Goal: Find contact information: Find contact information

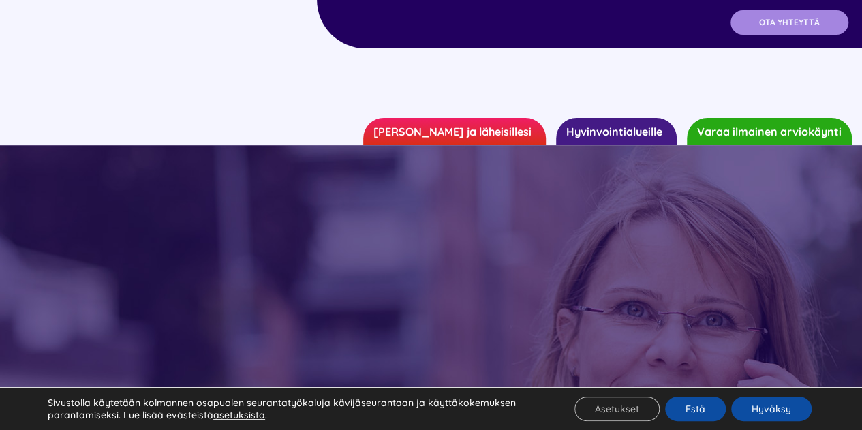
click at [793, 18] on span "OTA YHTEYTTÄ" at bounding box center [789, 23] width 61 height 10
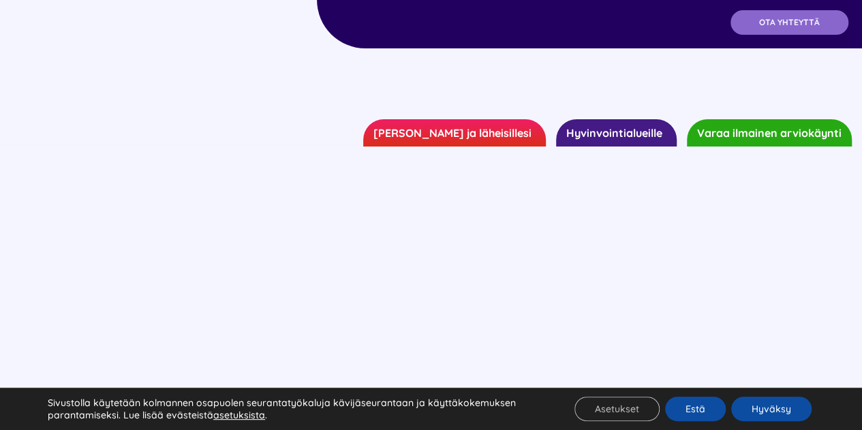
click at [767, 389] on div "Sivustolla käytetään kolmannen osapuolen seurantatyökaluja kävijäseurantaan ja …" at bounding box center [431, 409] width 862 height 42
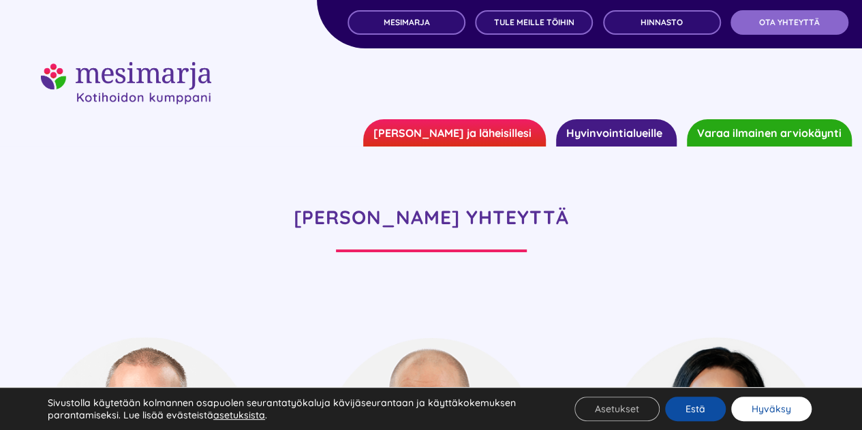
click at [770, 403] on button "Hyväksy" at bounding box center [771, 409] width 80 height 25
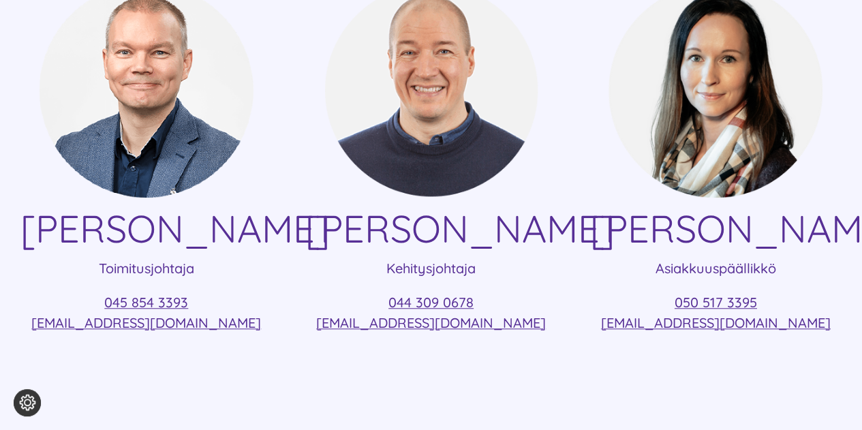
scroll to position [341, 0]
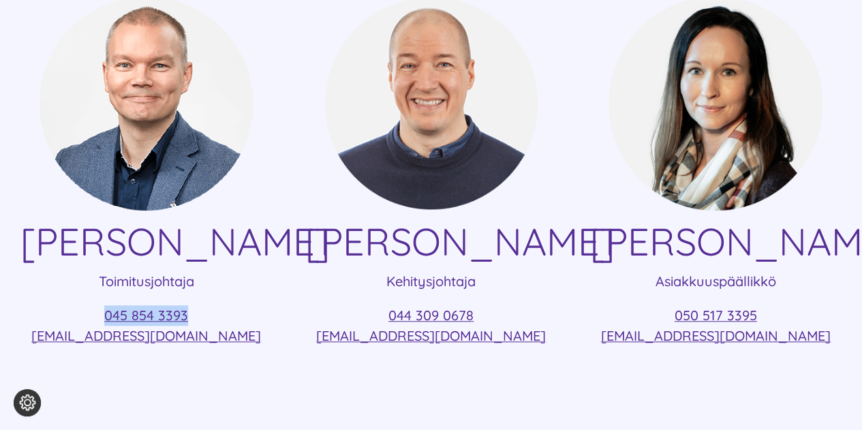
drag, startPoint x: 204, startPoint y: 303, endPoint x: 80, endPoint y: 298, distance: 123.5
click at [80, 298] on div "[PERSON_NAME] Toimitusjohtaja 045 854 3393 [EMAIL_ADDRESS][DOMAIN_NAME]" at bounding box center [146, 177] width 252 height 365
copy link "045 854 3393"
